Goal: Information Seeking & Learning: Understand process/instructions

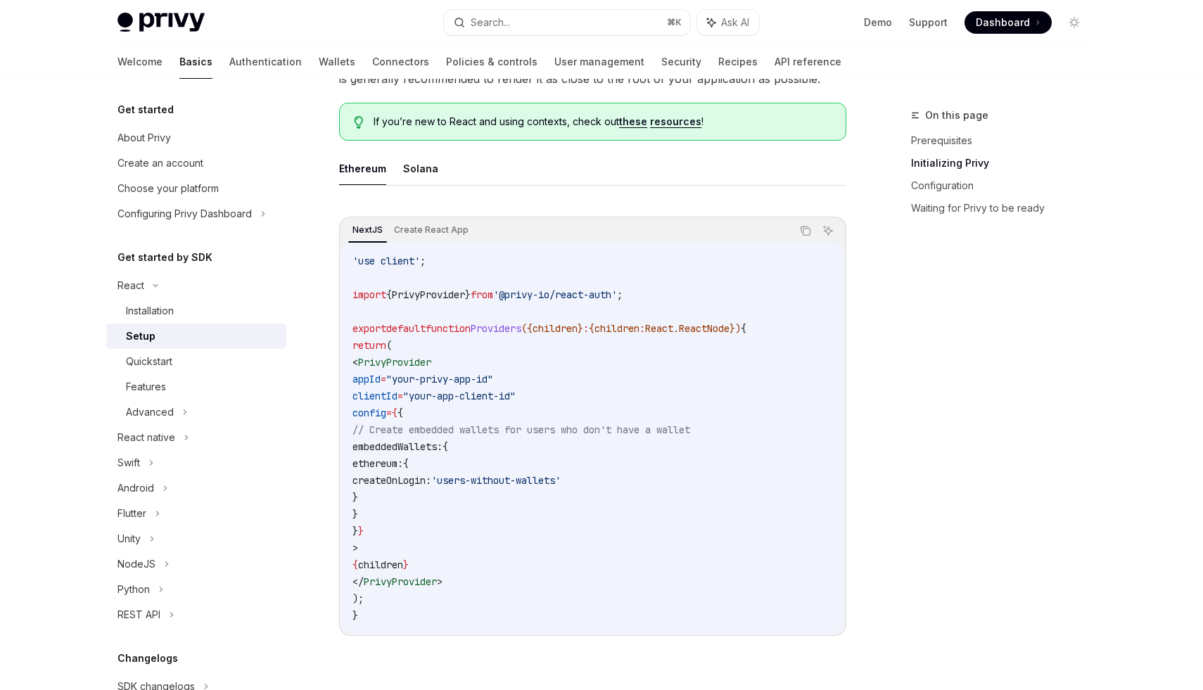
scroll to position [356, 0]
click at [424, 170] on button "Solana" at bounding box center [420, 167] width 35 height 33
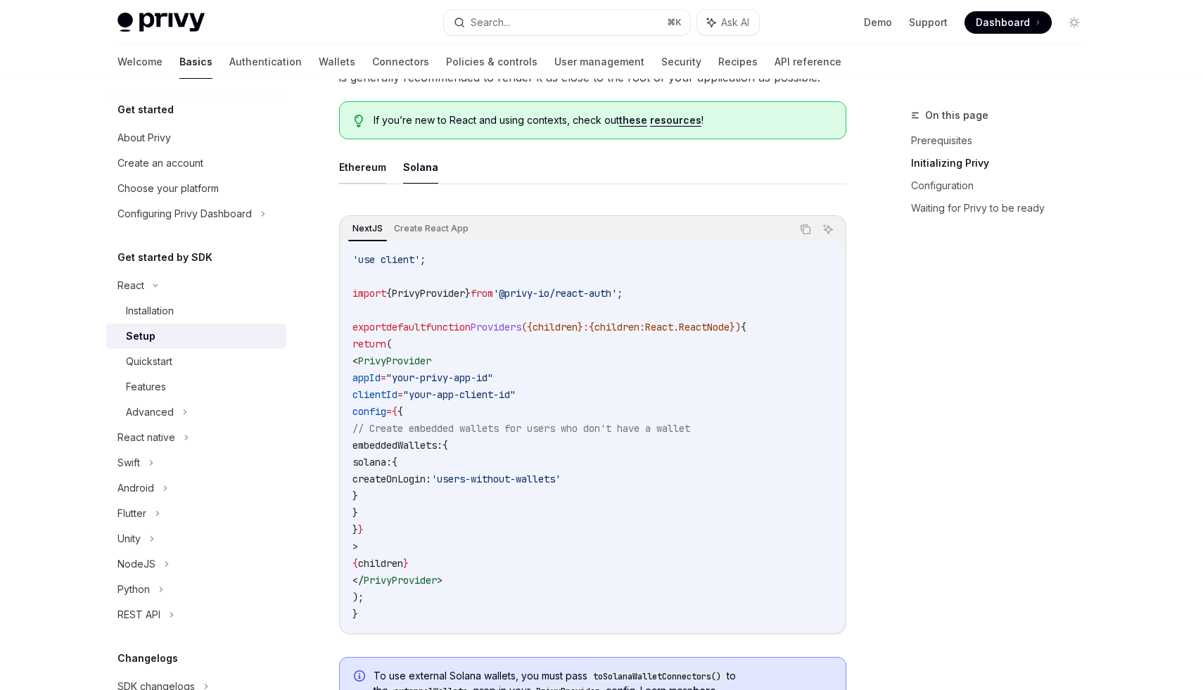
click at [373, 175] on button "Ethereum" at bounding box center [362, 167] width 47 height 33
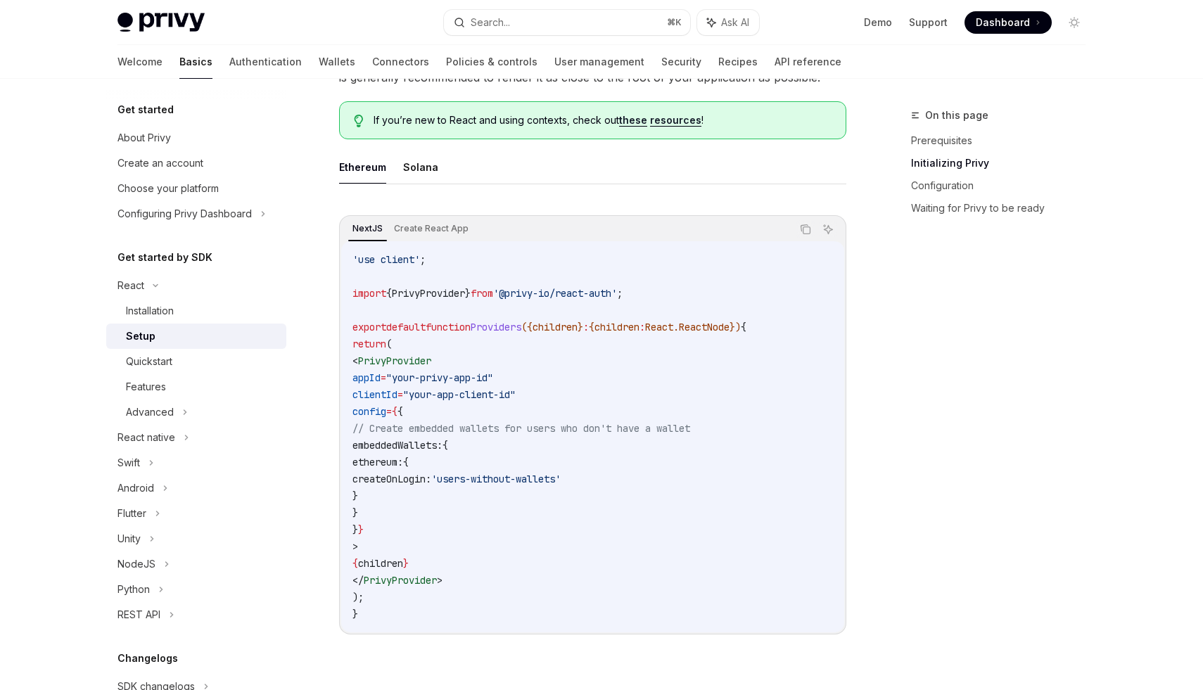
click at [400, 178] on ul "Ethereum Solana" at bounding box center [592, 168] width 507 height 34
click at [415, 170] on button "Solana" at bounding box center [420, 167] width 35 height 33
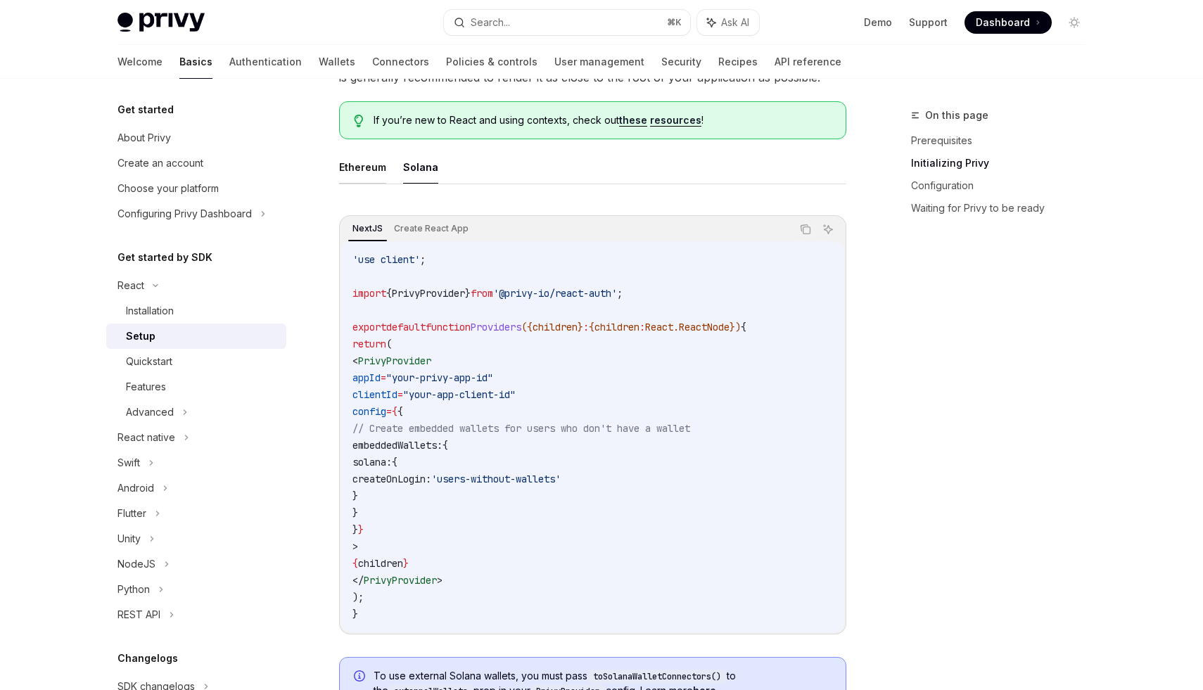
click at [367, 170] on button "Ethereum" at bounding box center [362, 167] width 47 height 33
type textarea "*"
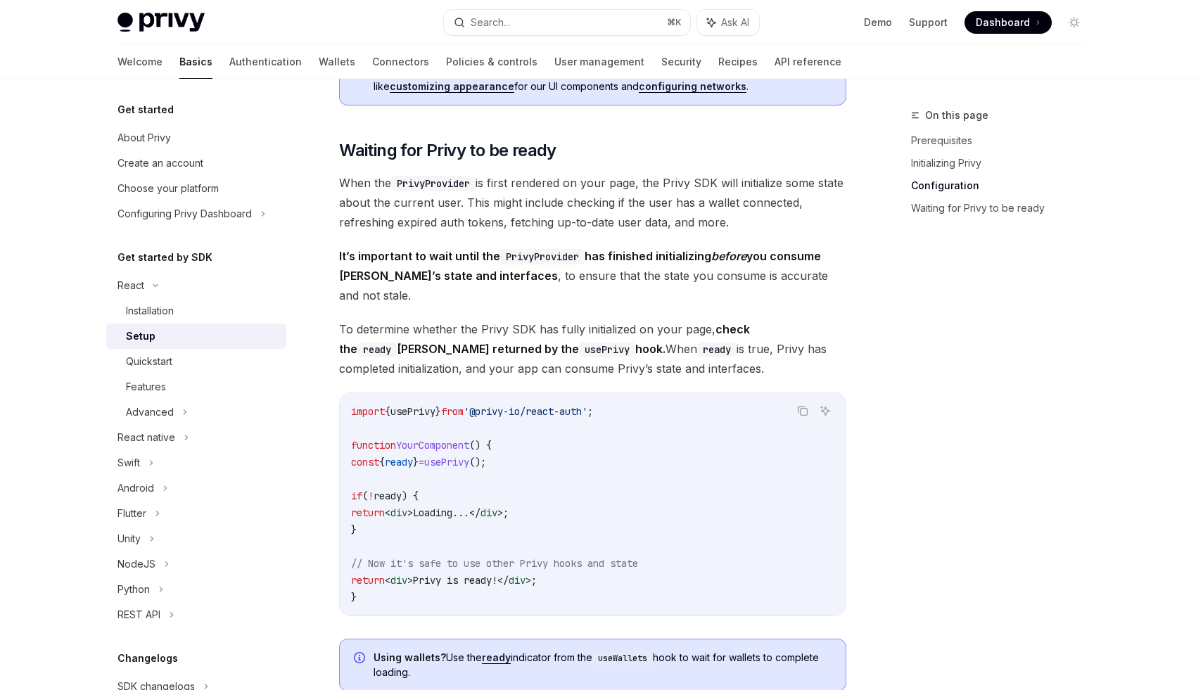
scroll to position [1291, 0]
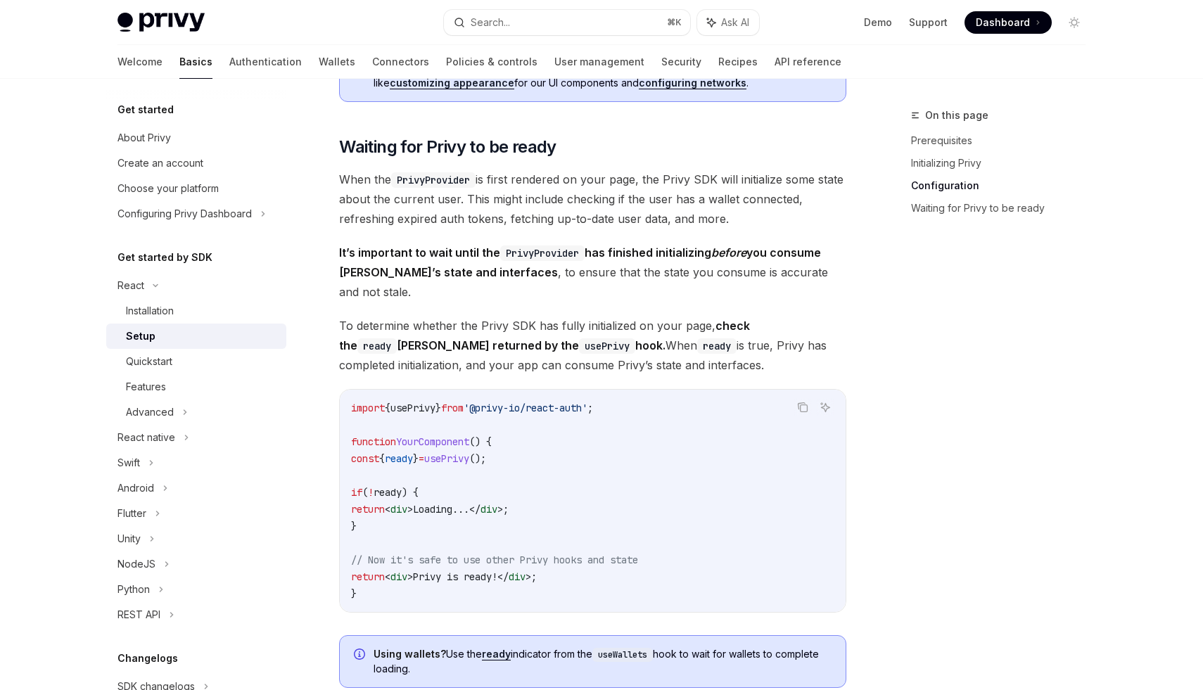
click at [419, 177] on code "PrivyProvider" at bounding box center [433, 179] width 84 height 15
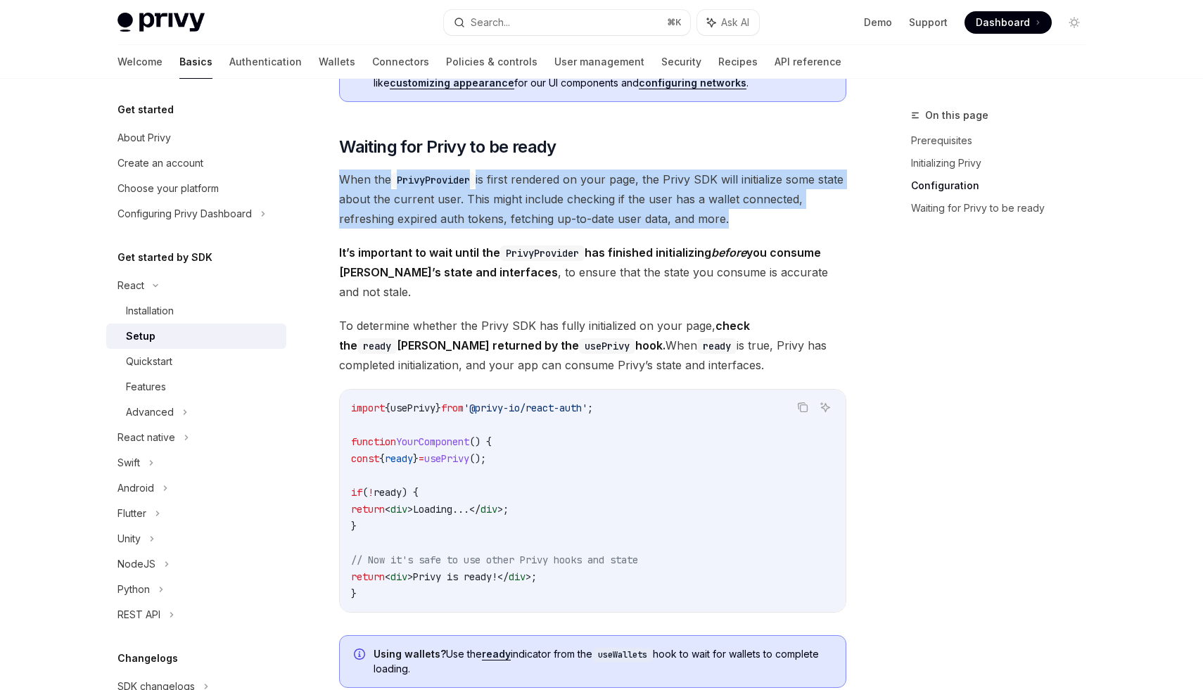
click at [423, 188] on span "When the PrivyProvider is first rendered on your page, the Privy SDK will initi…" at bounding box center [592, 199] width 507 height 59
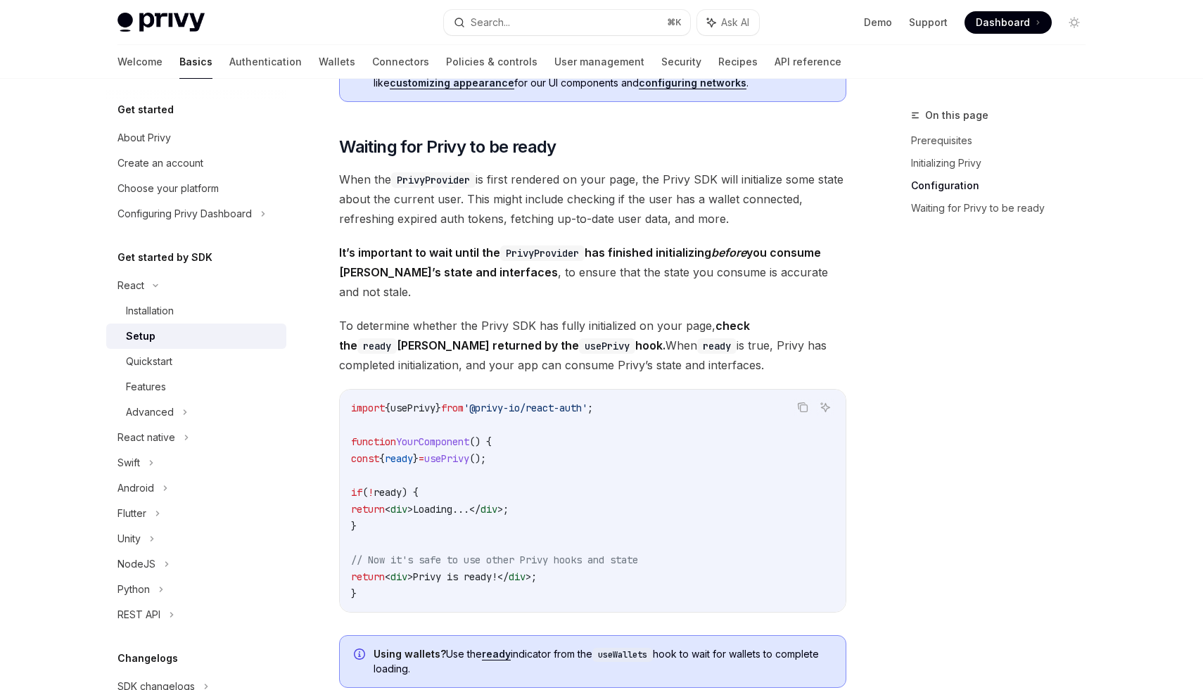
click at [429, 183] on code "PrivyProvider" at bounding box center [433, 179] width 84 height 15
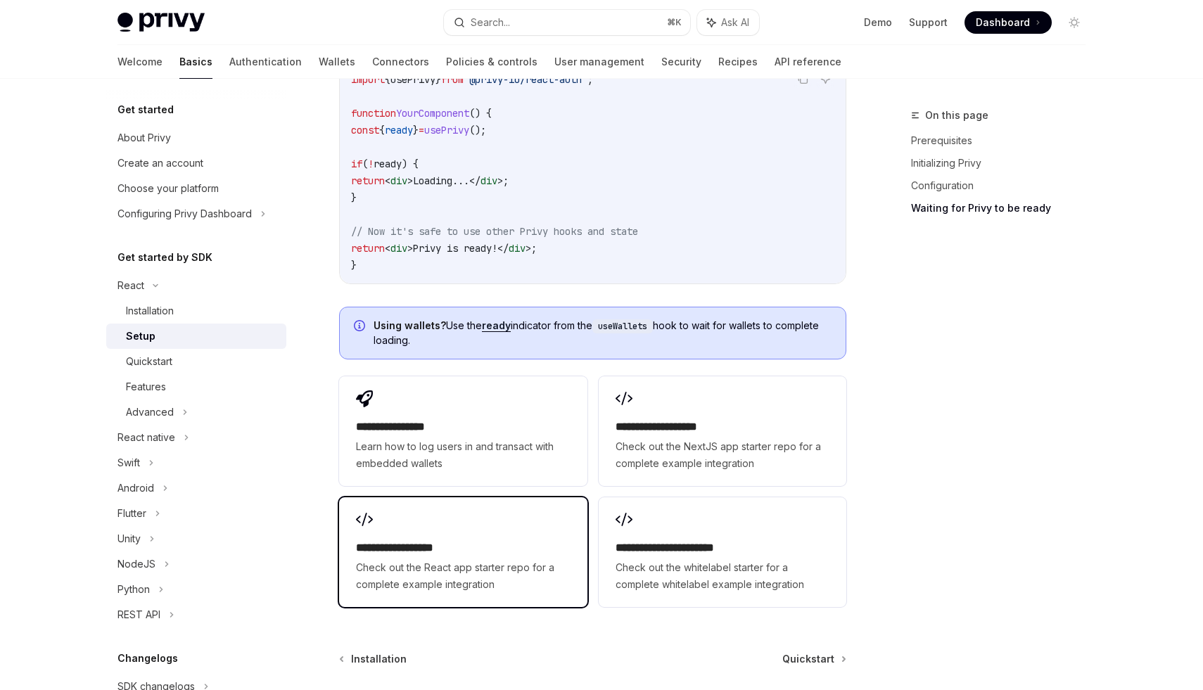
scroll to position [1731, 0]
